Goal: Information Seeking & Learning: Learn about a topic

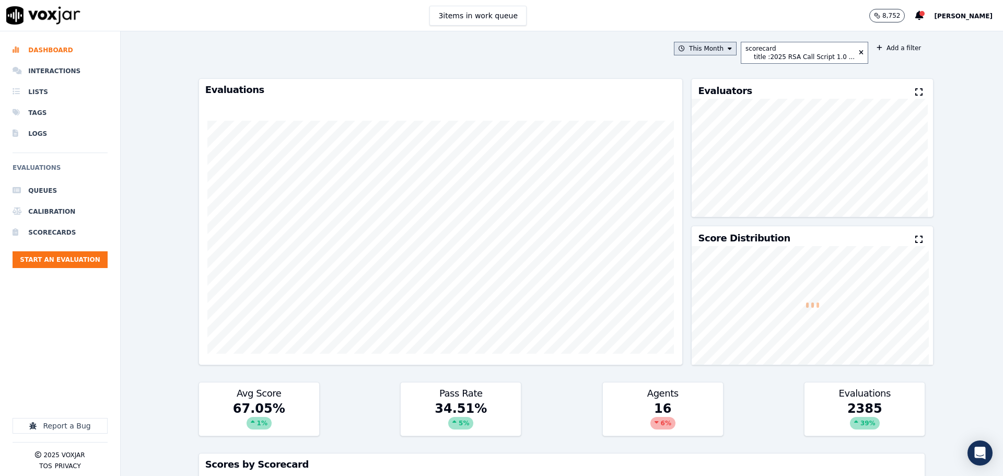
click at [694, 44] on button "This Month" at bounding box center [705, 49] width 63 height 14
click at [722, 177] on button "Add" at bounding box center [721, 168] width 20 height 17
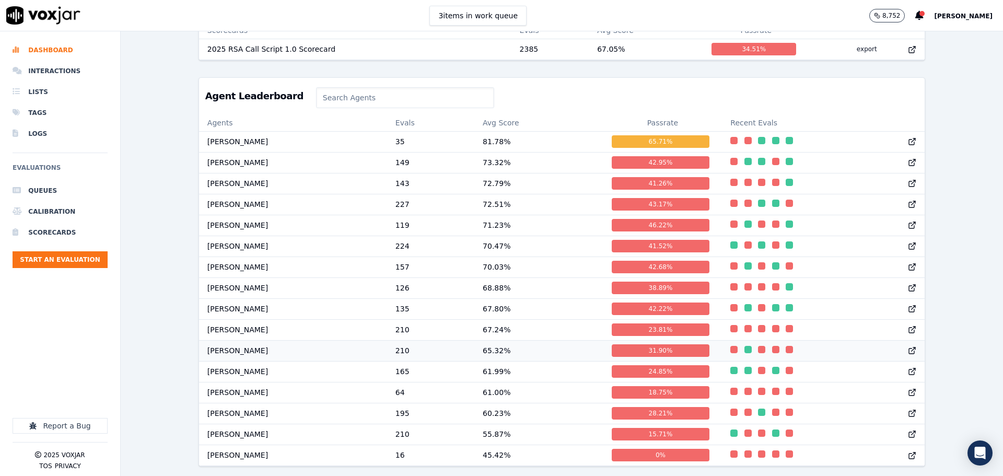
scroll to position [435, 0]
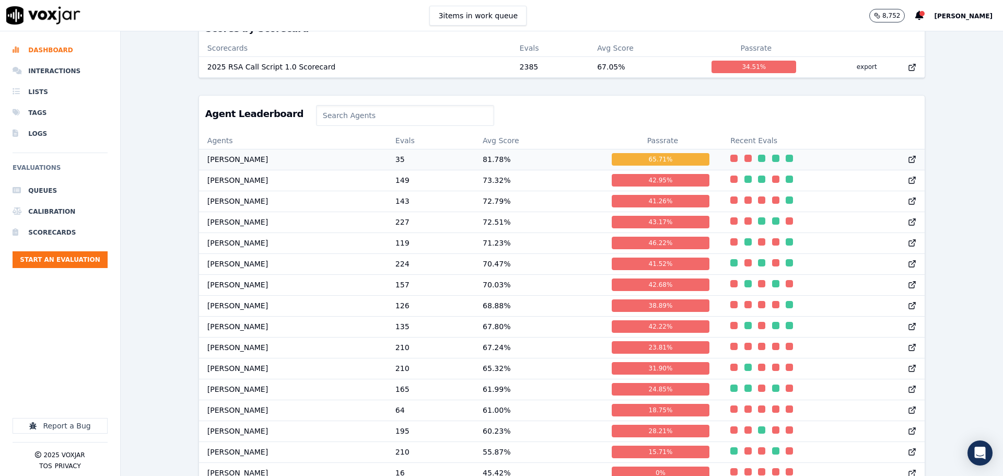
click at [237, 165] on td "[PERSON_NAME]" at bounding box center [293, 159] width 188 height 21
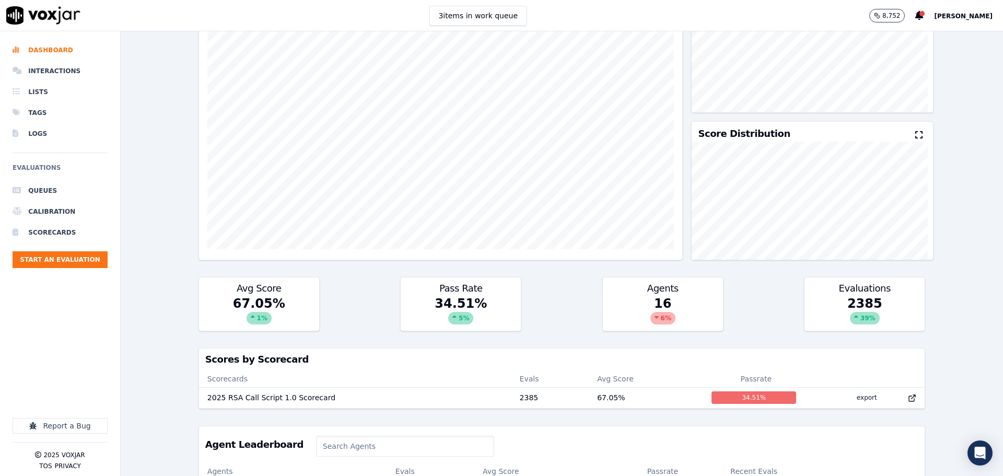
scroll to position [0, 0]
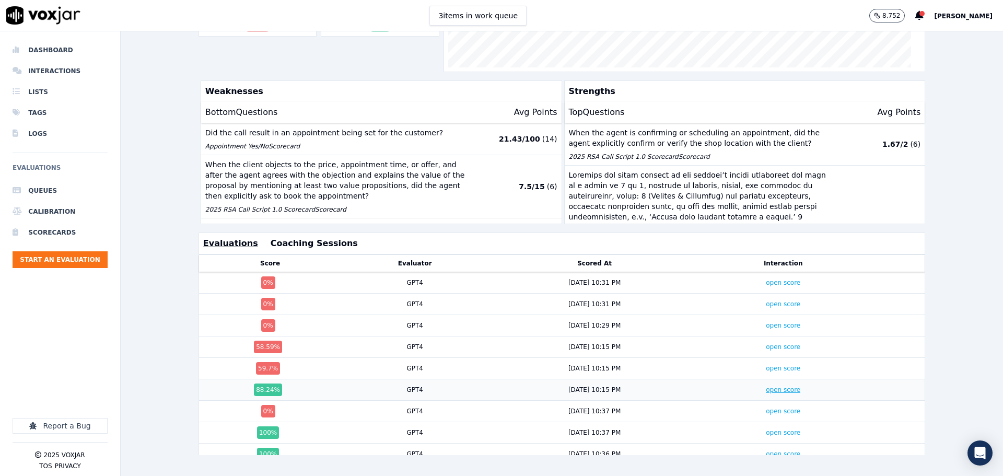
click at [766, 386] on link "open score" at bounding box center [783, 389] width 34 height 7
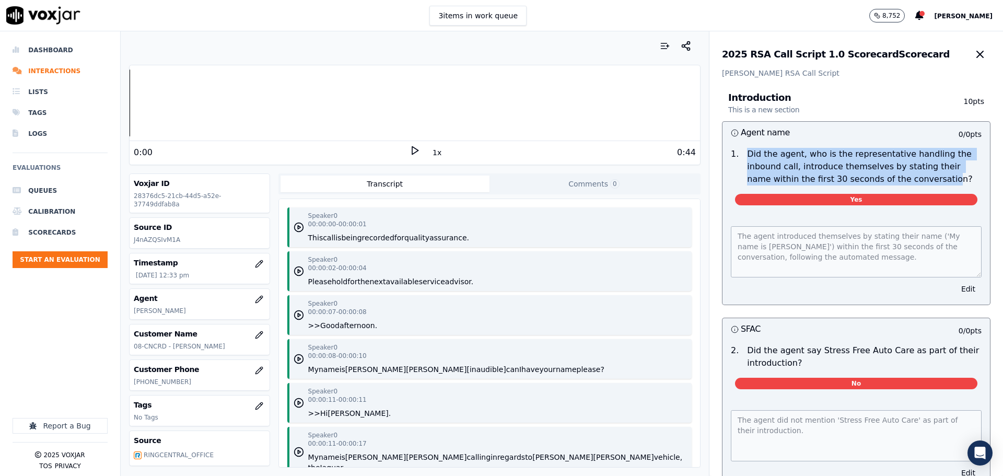
drag, startPoint x: 735, startPoint y: 157, endPoint x: 899, endPoint y: 180, distance: 165.6
click at [899, 180] on p "Did the agent, who is the representative handling the inbound call, introduce t…" at bounding box center [864, 167] width 235 height 38
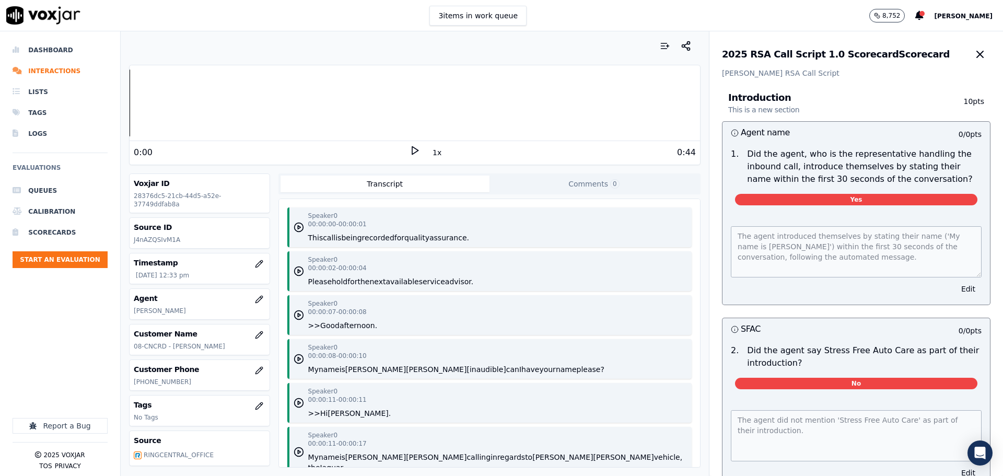
click at [854, 185] on p "Did the agent, who is the representative handling the inbound call, introduce t…" at bounding box center [864, 167] width 235 height 38
click at [974, 57] on icon "button" at bounding box center [980, 54] width 13 height 13
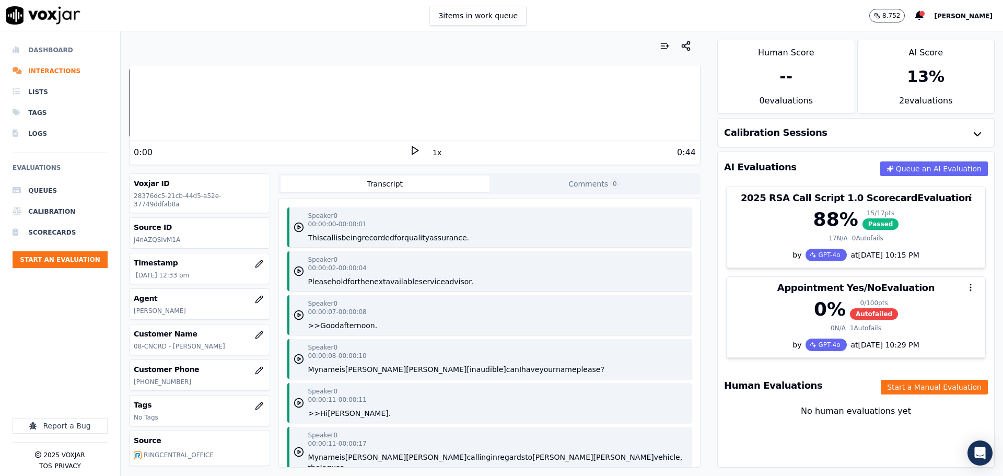
click at [53, 48] on li "Dashboard" at bounding box center [60, 50] width 95 height 21
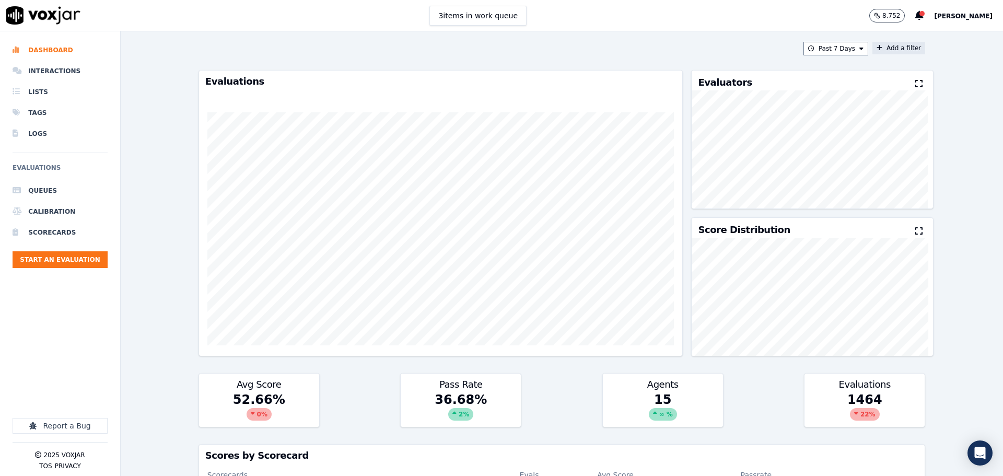
click at [882, 49] on button "Add a filter" at bounding box center [898, 48] width 53 height 13
click at [655, 95] on button "Fields" at bounding box center [692, 98] width 100 height 18
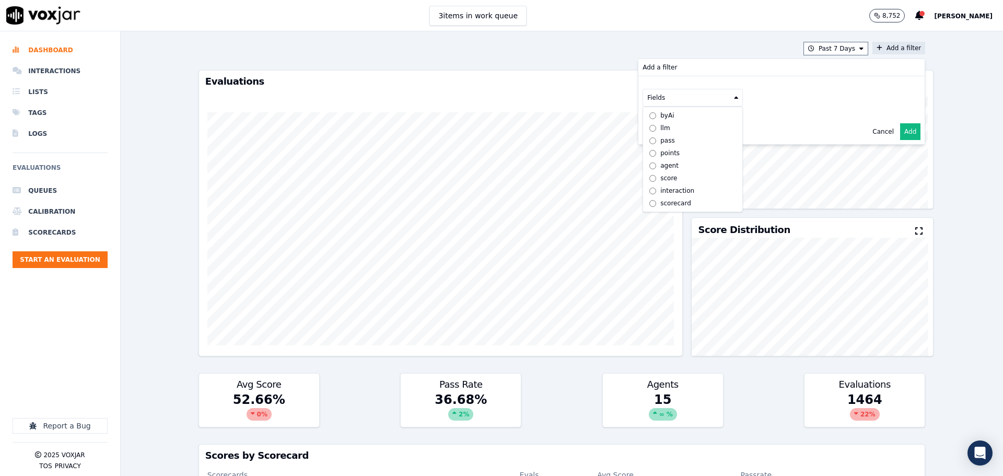
scroll to position [8, 0]
click at [668, 199] on div "scorecard" at bounding box center [675, 203] width 31 height 8
click at [694, 121] on button "Fields" at bounding box center [705, 120] width 100 height 18
click at [689, 138] on label "title" at bounding box center [705, 137] width 95 height 13
click at [782, 118] on button at bounding box center [834, 119] width 150 height 16
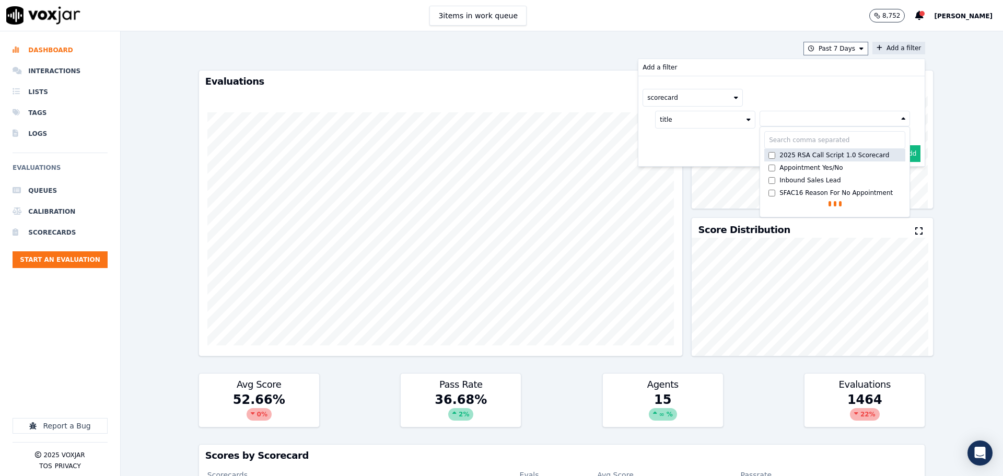
click at [779, 159] on div "2025 RSA Call Script 1.0 Scorecard" at bounding box center [834, 155] width 110 height 8
click at [902, 177] on button "Add" at bounding box center [910, 178] width 20 height 17
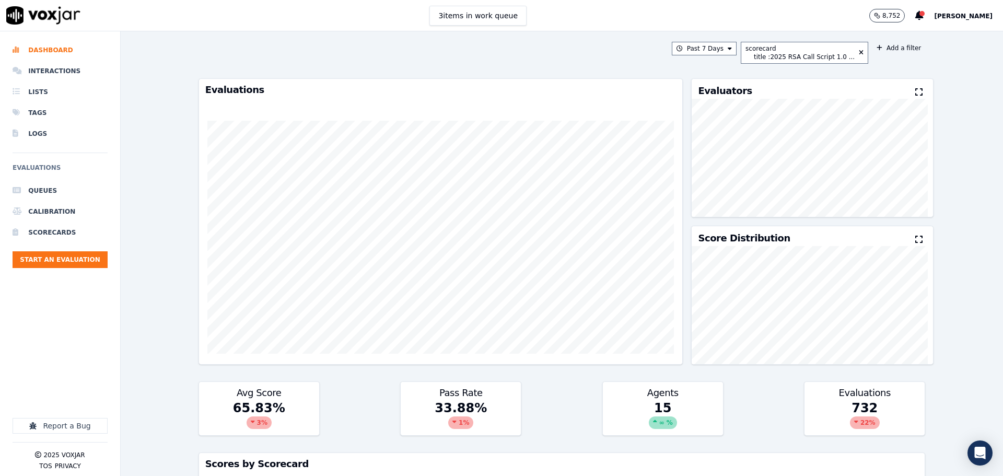
click at [153, 240] on div "Past 7 Days scorecard title : 2025 RSA Call Script 1.0 ... Add a filter Evaluat…" at bounding box center [562, 253] width 882 height 444
click at [170, 259] on div "Past 7 Days scorecard title : 2025 RSA Call Script 1.0 ... Add a filter Evaluat…" at bounding box center [562, 253] width 882 height 444
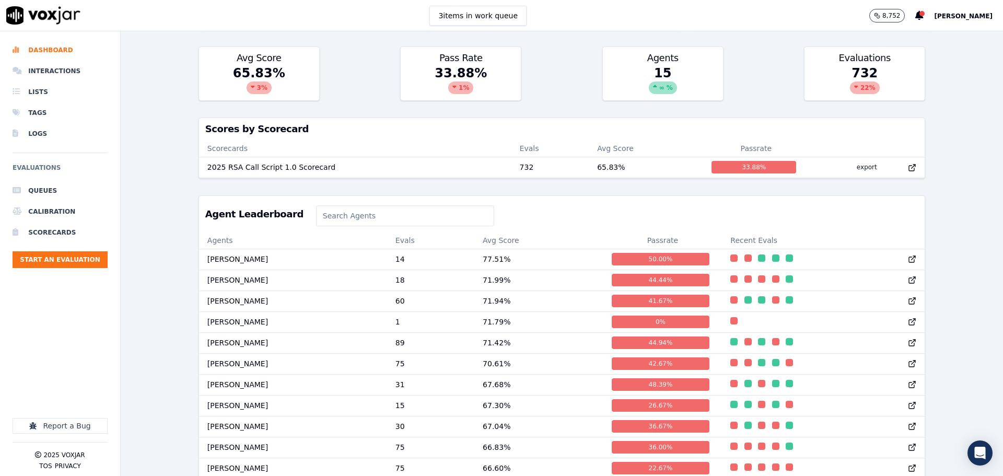
scroll to position [466, 0]
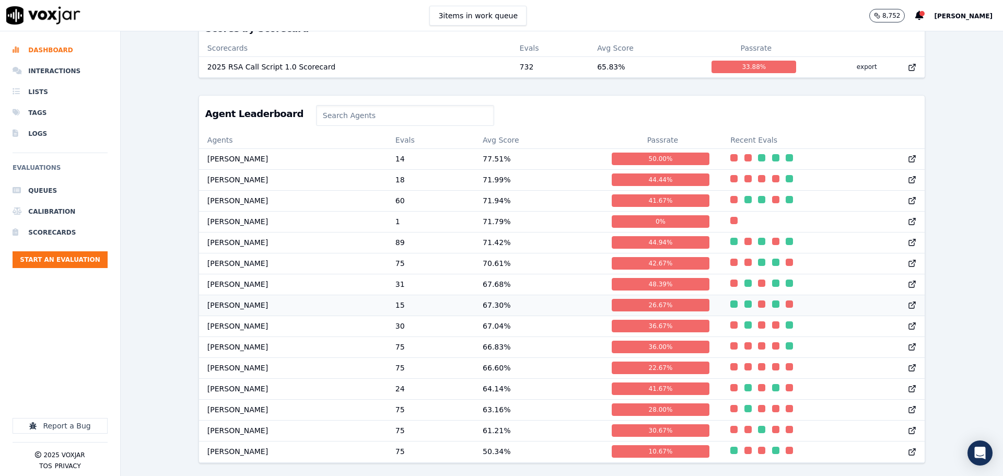
click at [227, 295] on td "Cristian Molina" at bounding box center [293, 305] width 188 height 21
